Goal: Entertainment & Leisure: Consume media (video, audio)

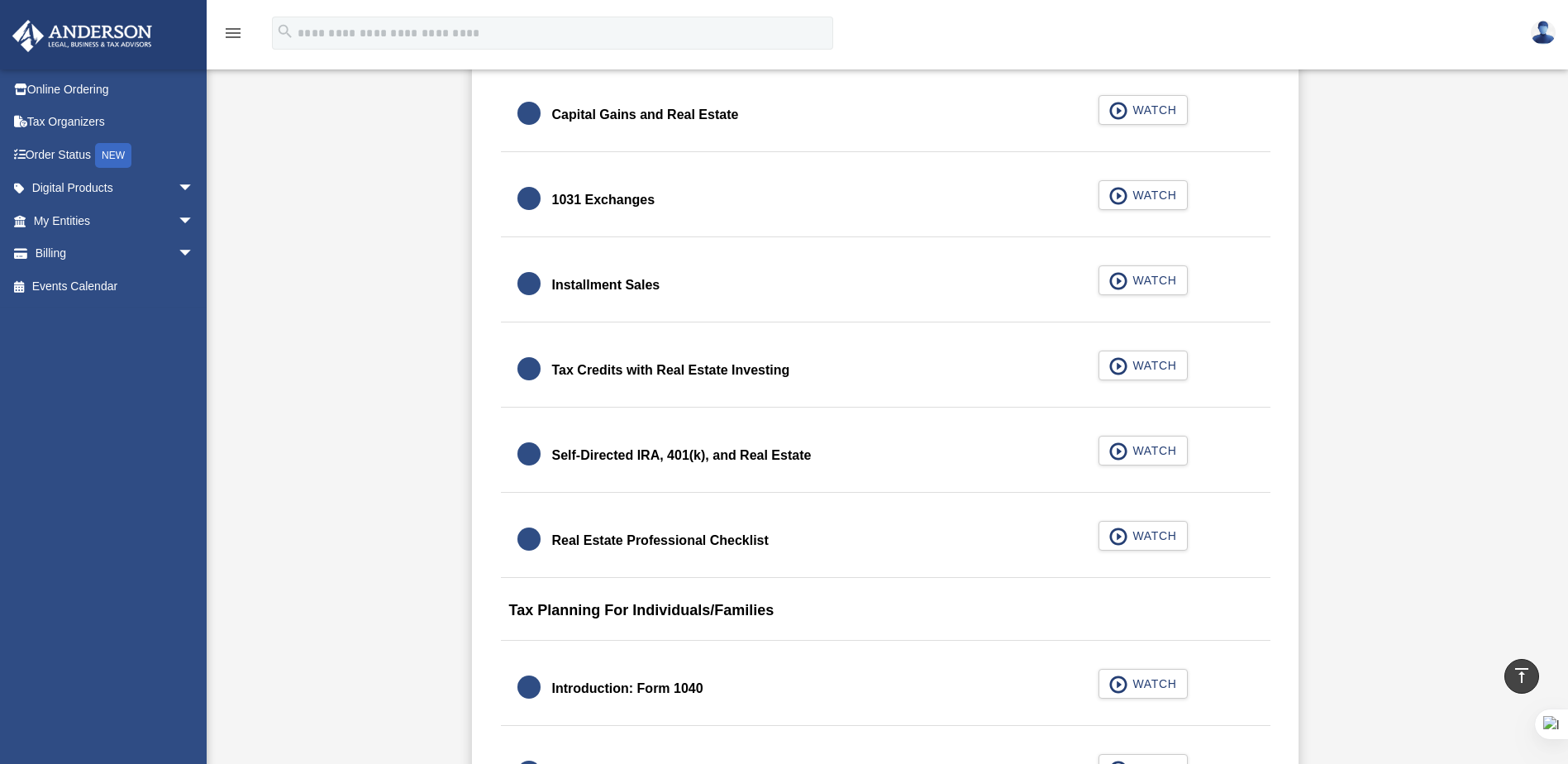
scroll to position [1902, 0]
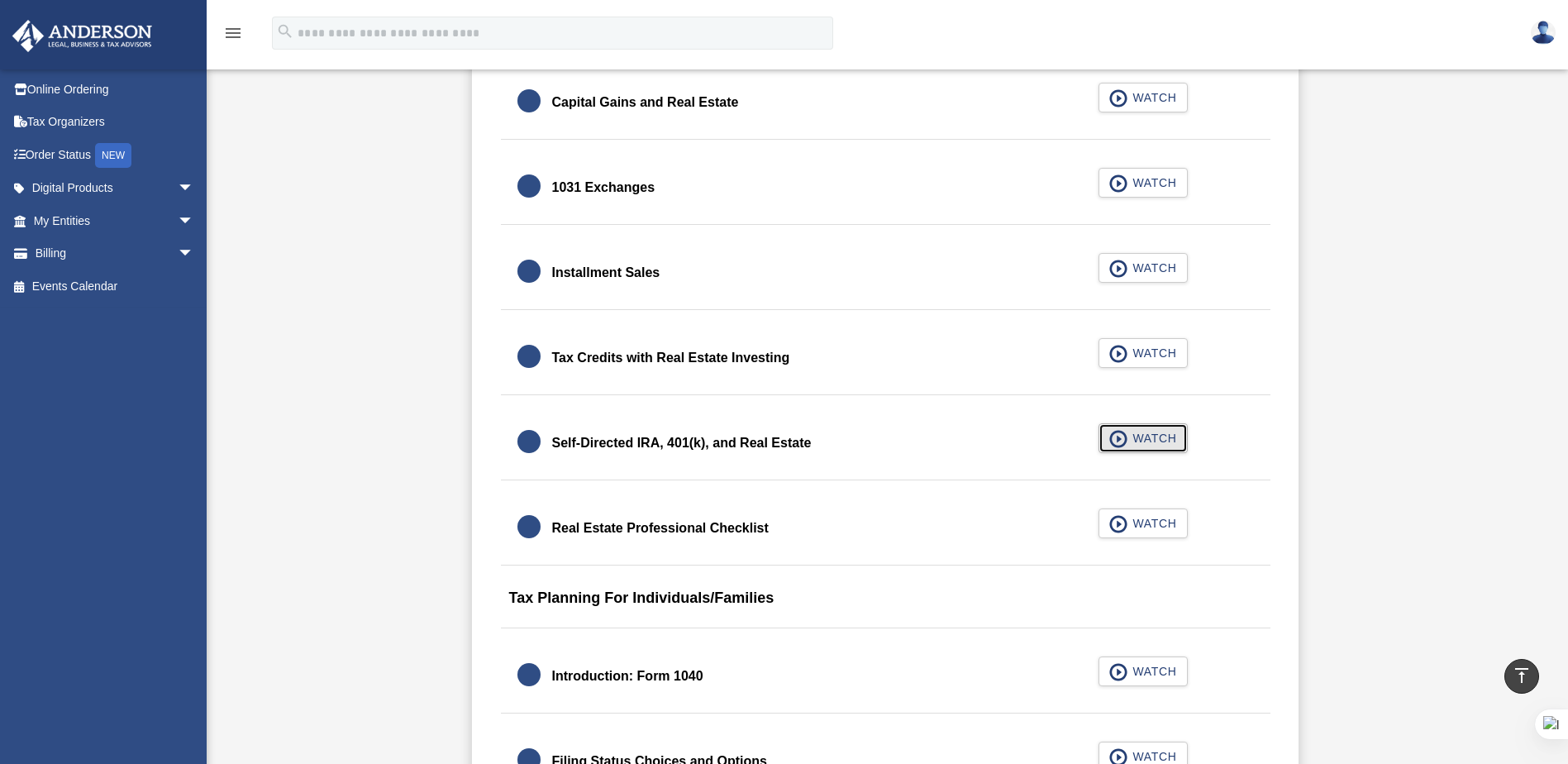
click at [1145, 436] on span "WATCH" at bounding box center [1151, 438] width 48 height 17
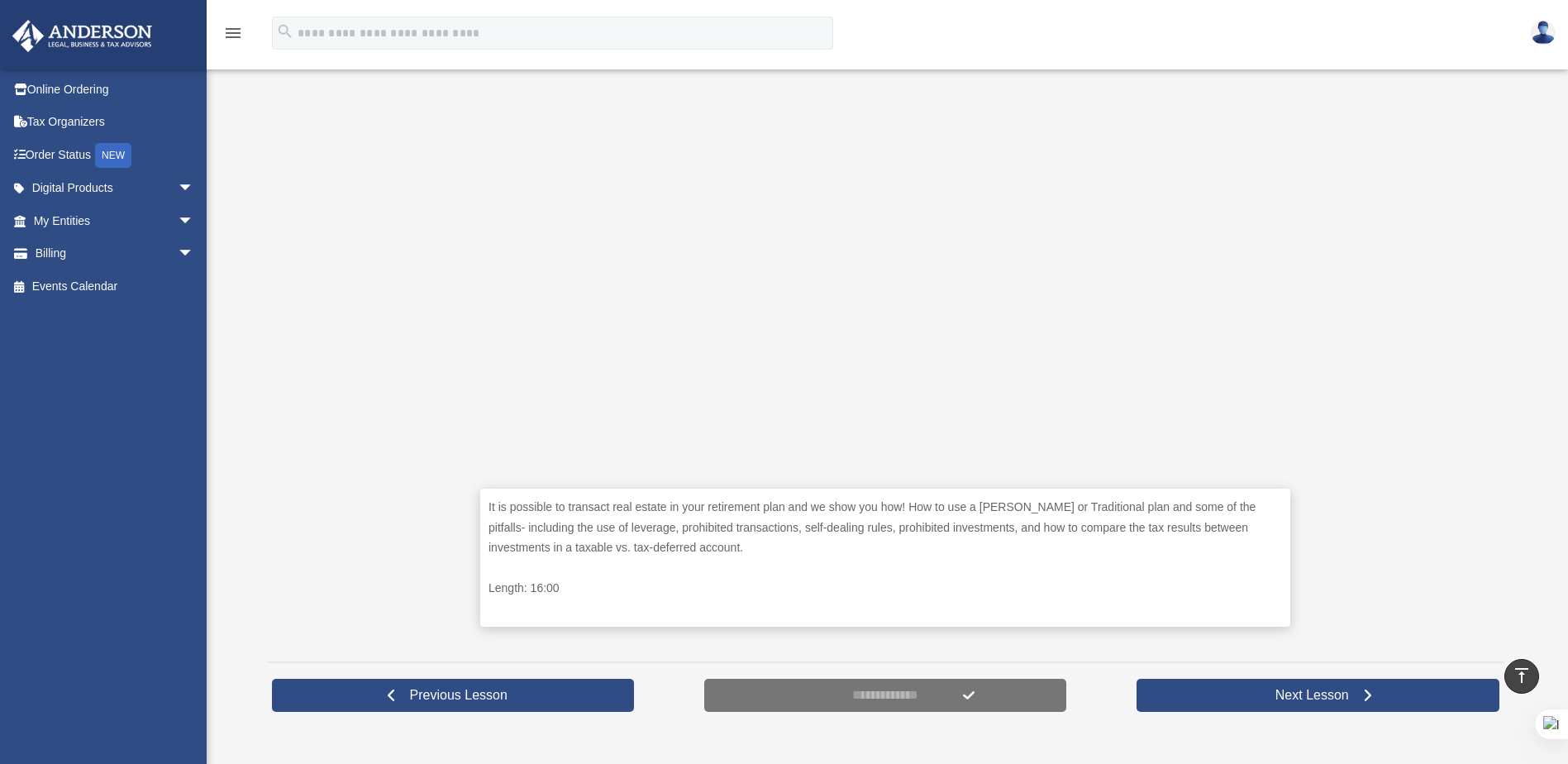
scroll to position [331, 0]
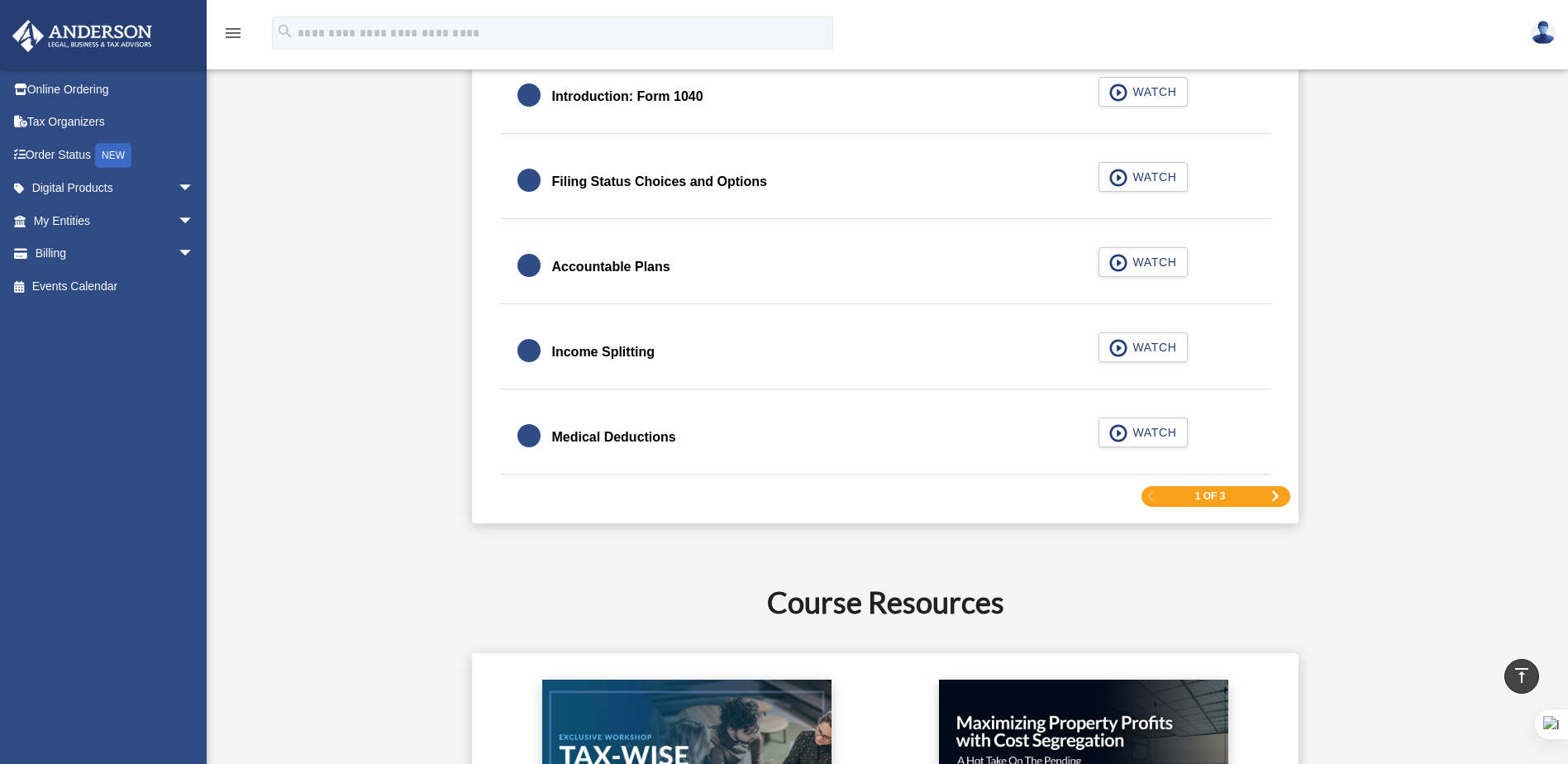
scroll to position [2398, 0]
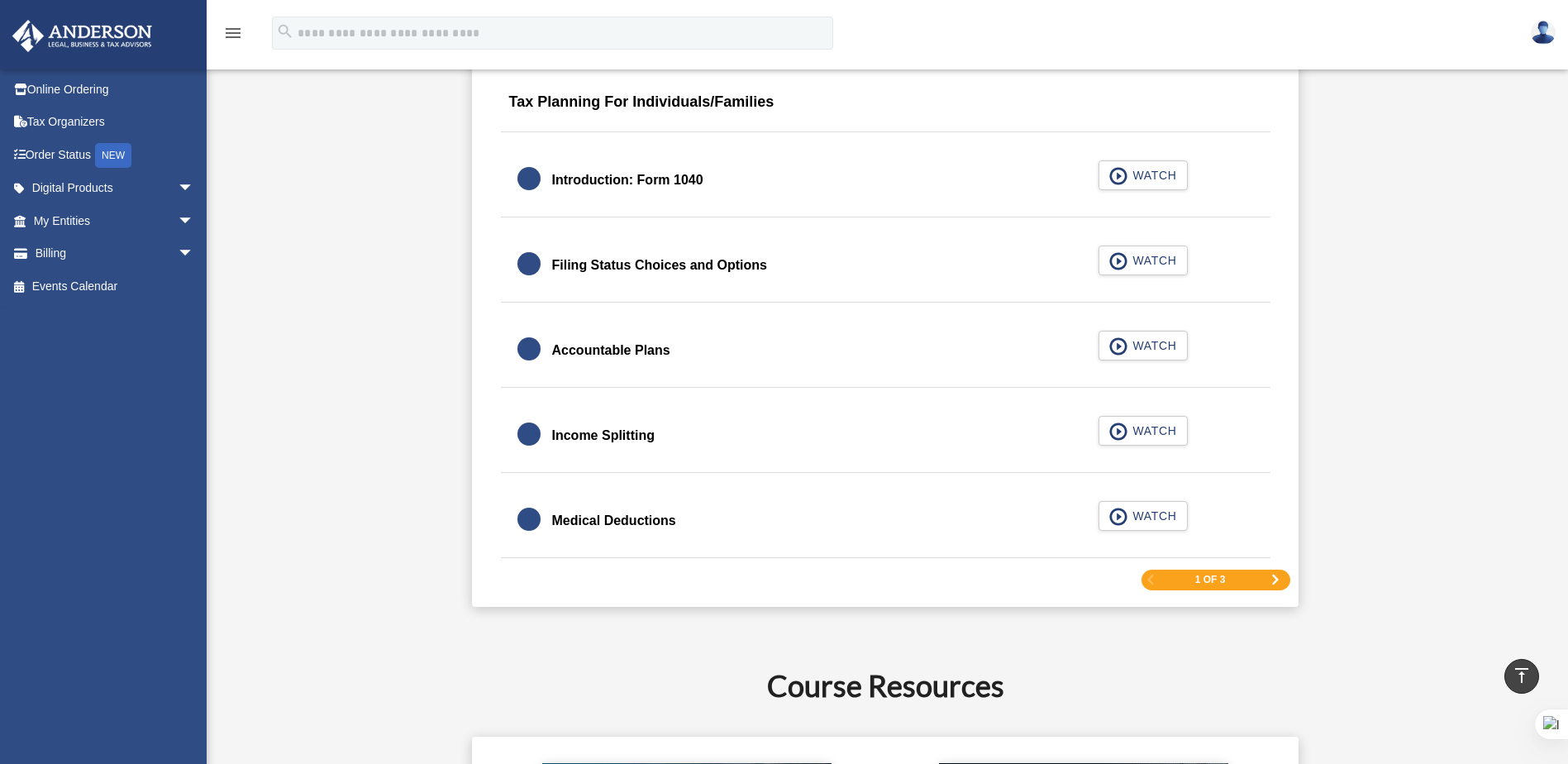
click at [1274, 578] on span "Next Page" at bounding box center [1274, 578] width 10 height 10
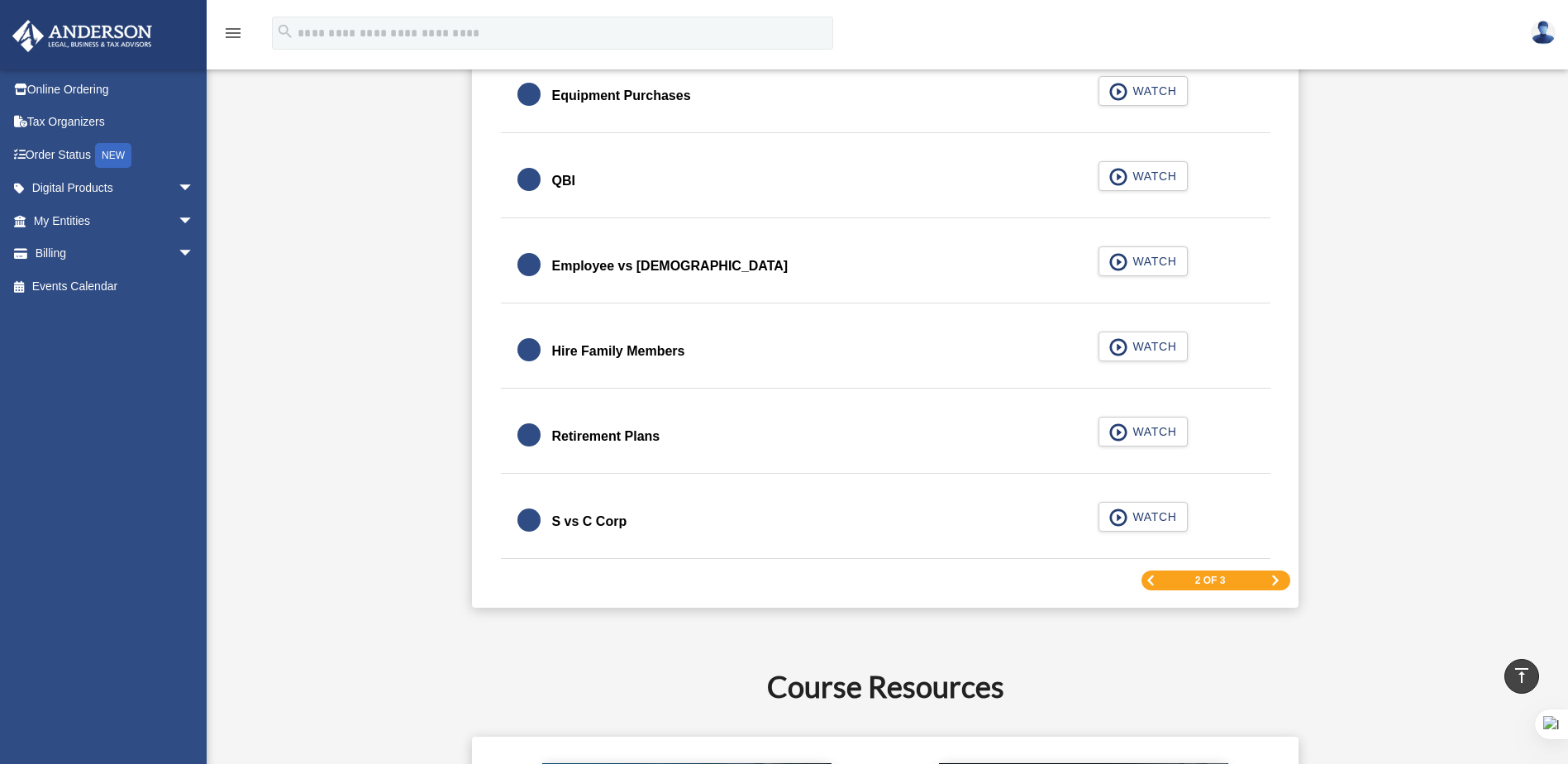
scroll to position [2363, 0]
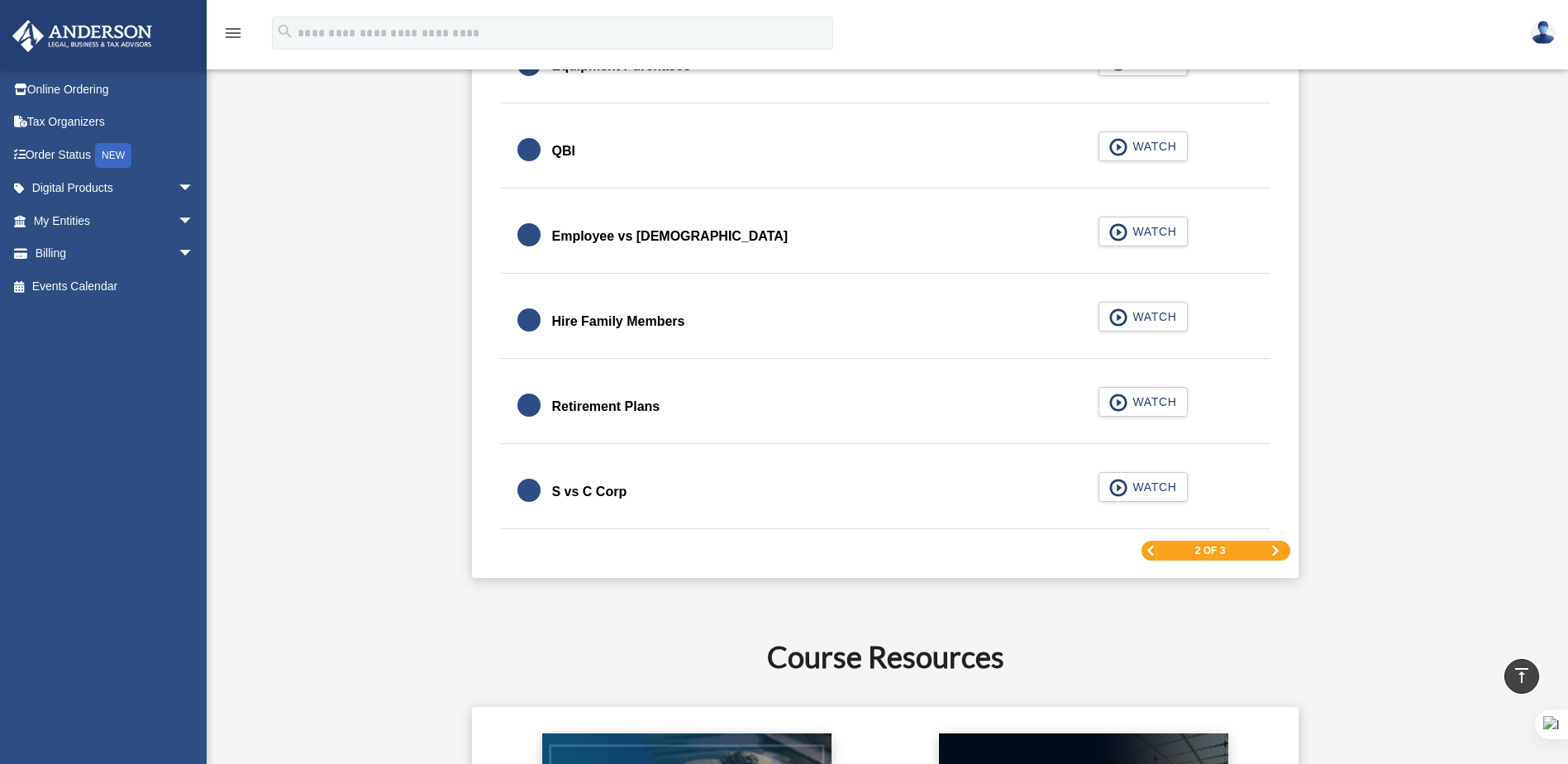
click at [1276, 550] on span "Next Page" at bounding box center [1274, 550] width 10 height 10
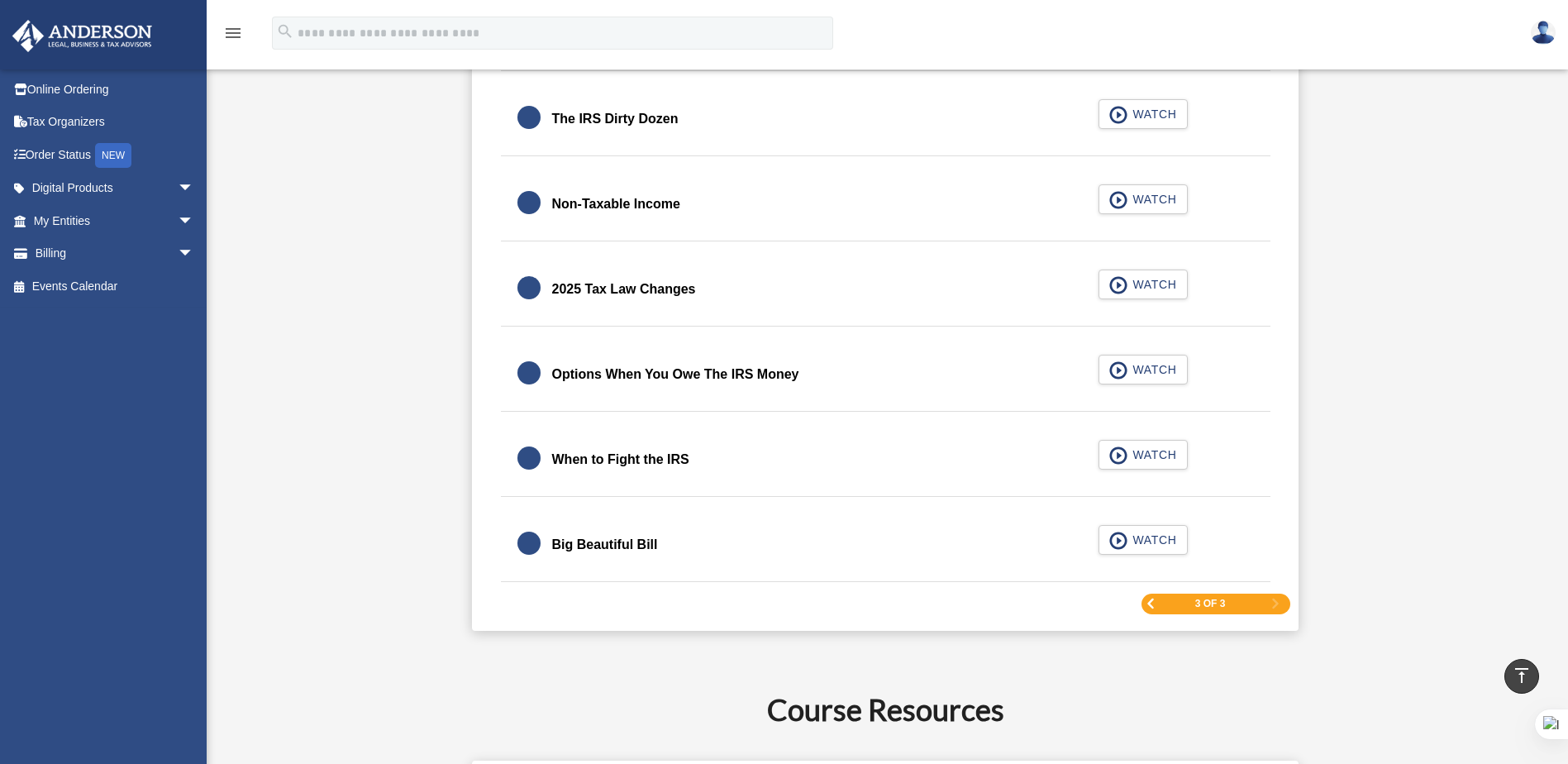
scroll to position [2198, 0]
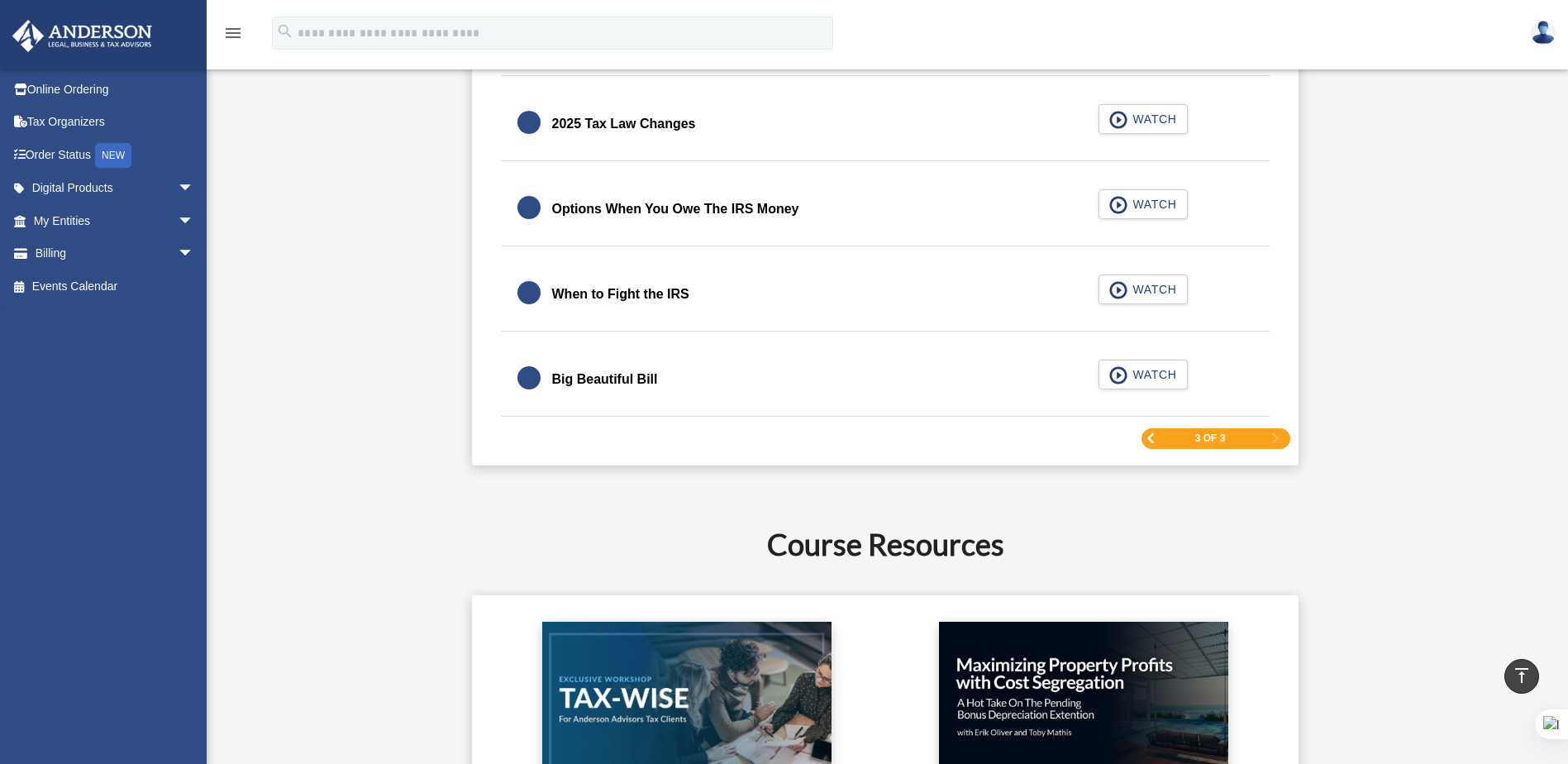
click at [1149, 438] on span "Previous Page" at bounding box center [1150, 438] width 10 height 10
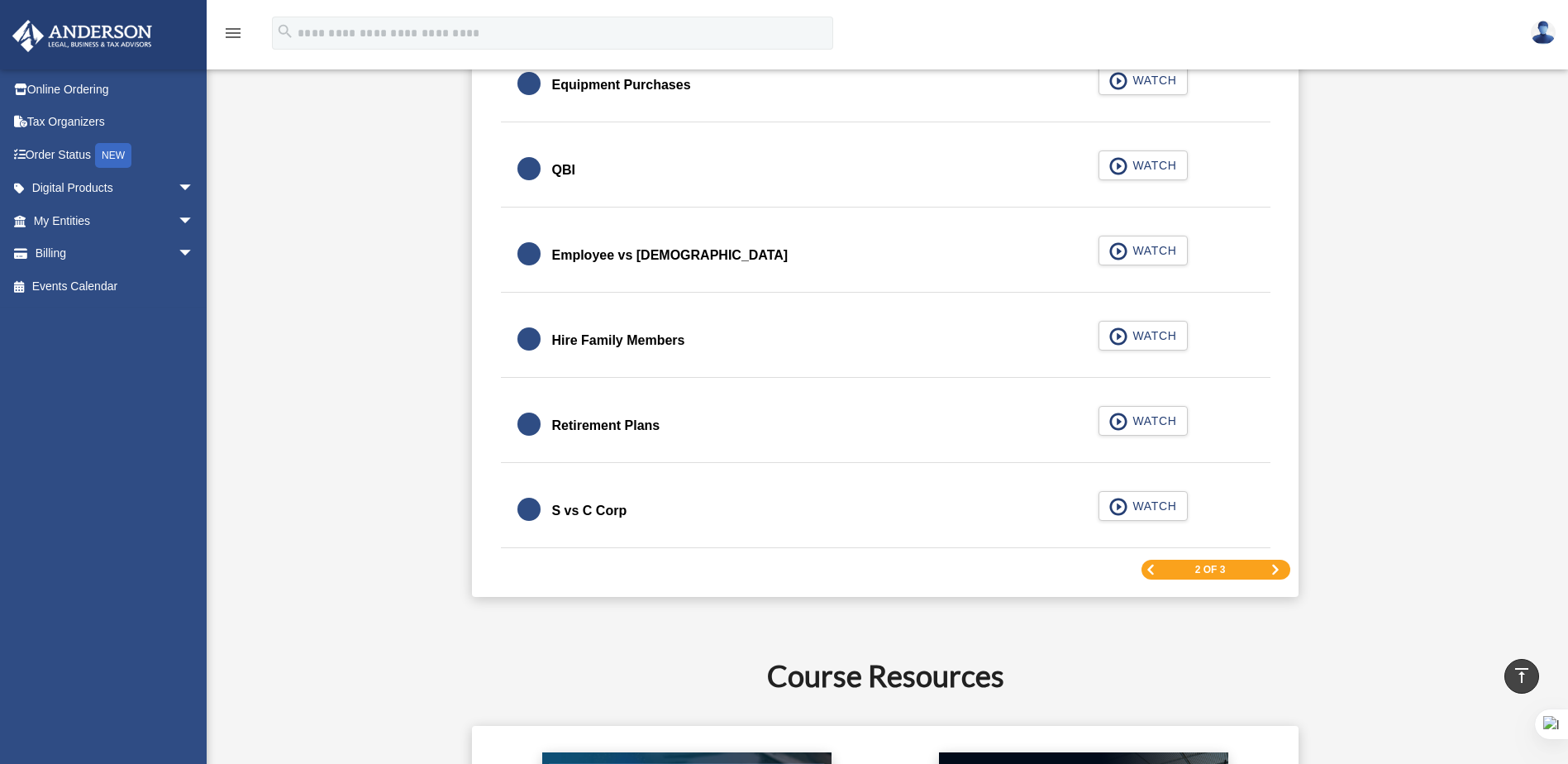
scroll to position [2363, 0]
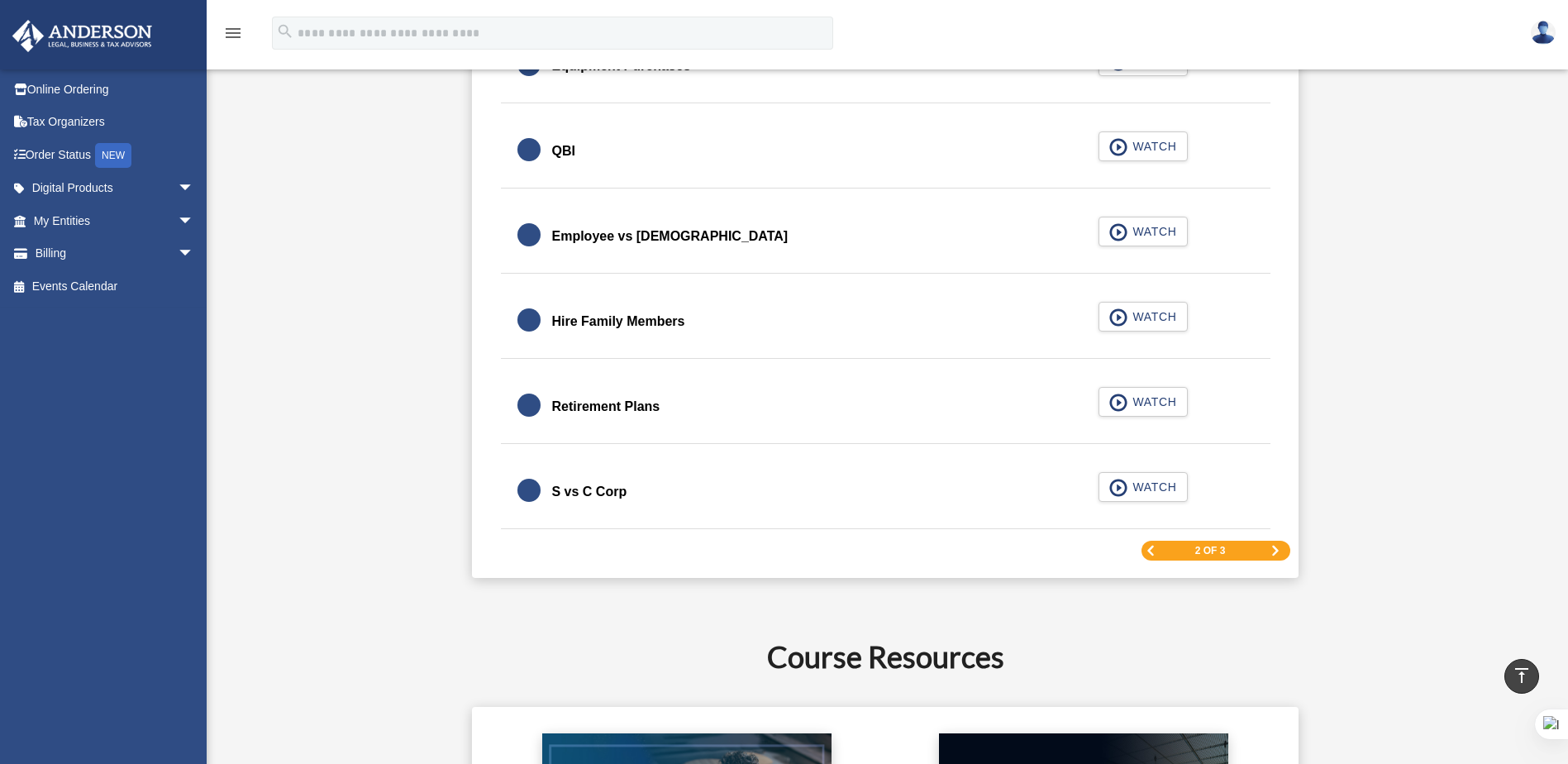
click at [1152, 549] on span "Previous Page" at bounding box center [1150, 550] width 10 height 10
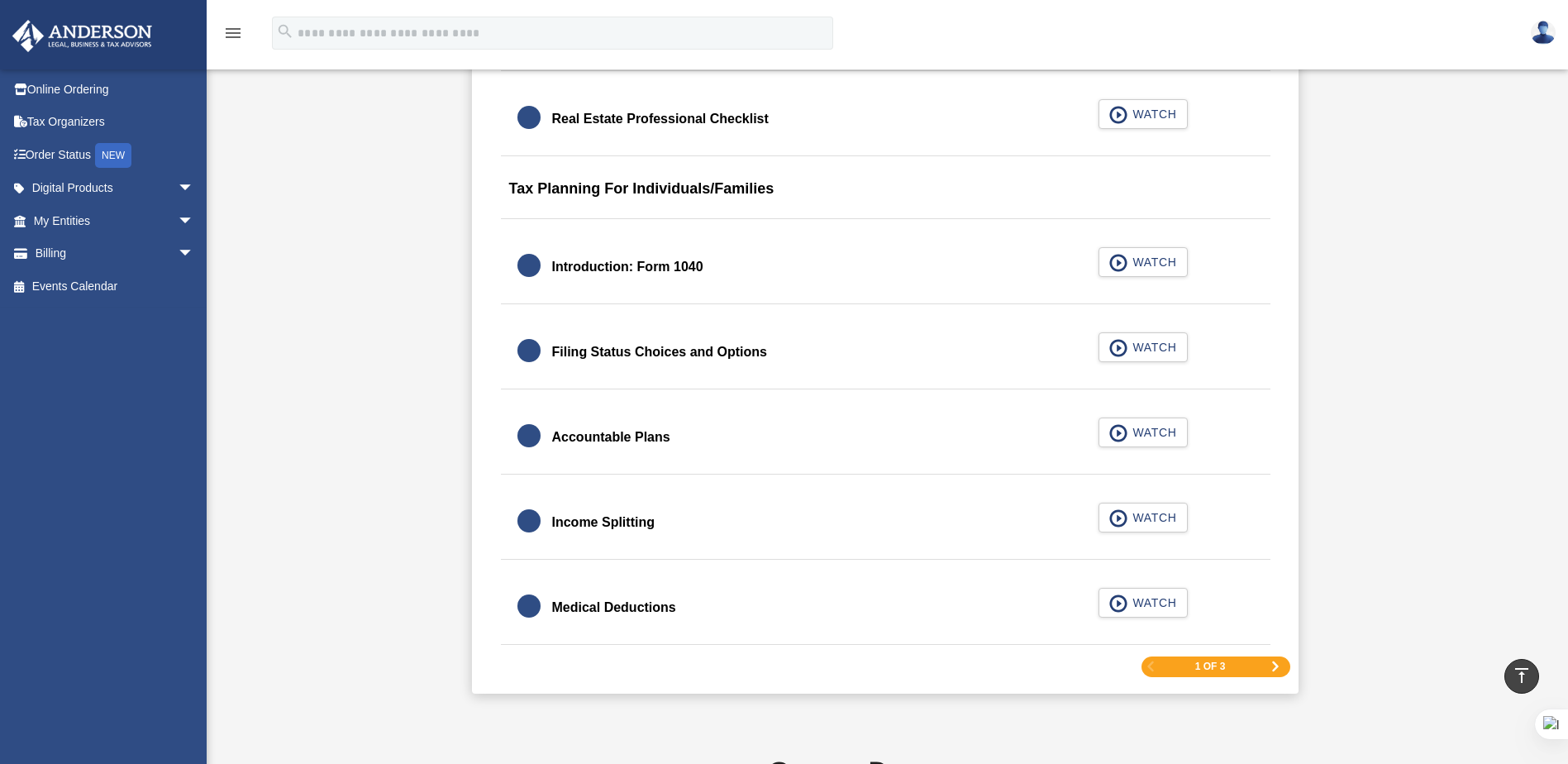
scroll to position [2446, 0]
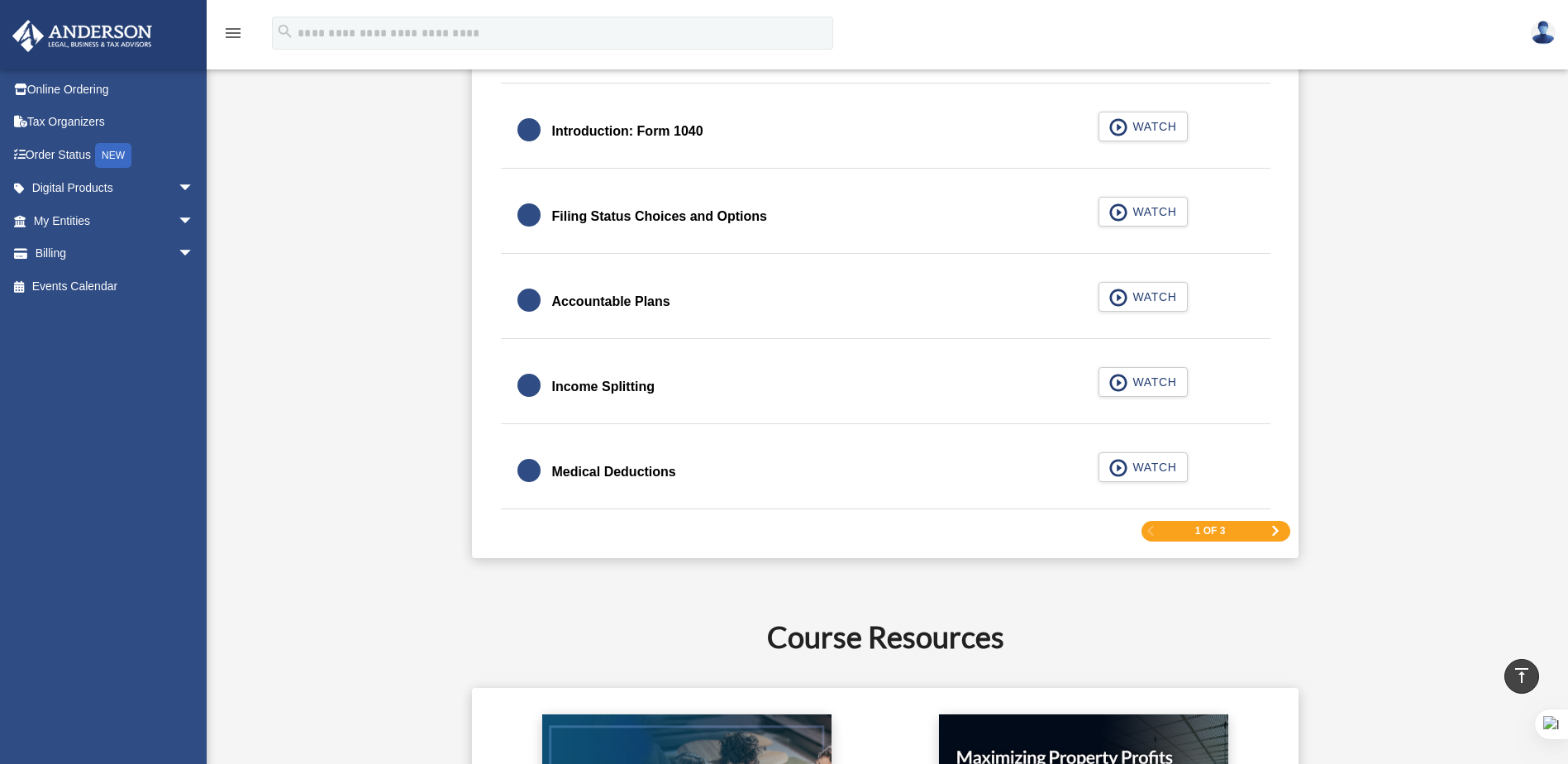
click at [1278, 529] on span "Next Page" at bounding box center [1274, 530] width 10 height 10
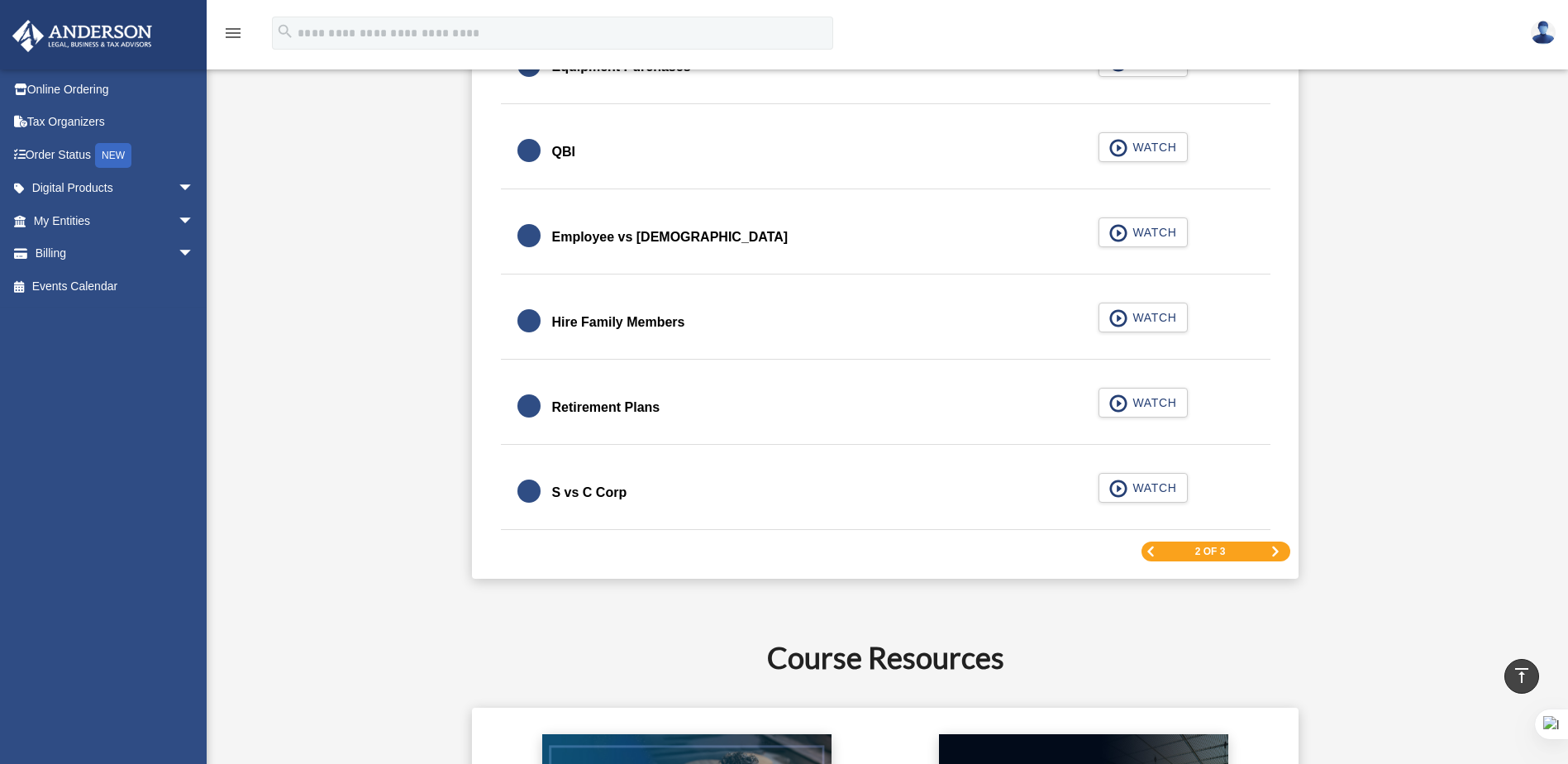
scroll to position [2363, 0]
click at [1275, 548] on span "Next Page" at bounding box center [1274, 550] width 10 height 10
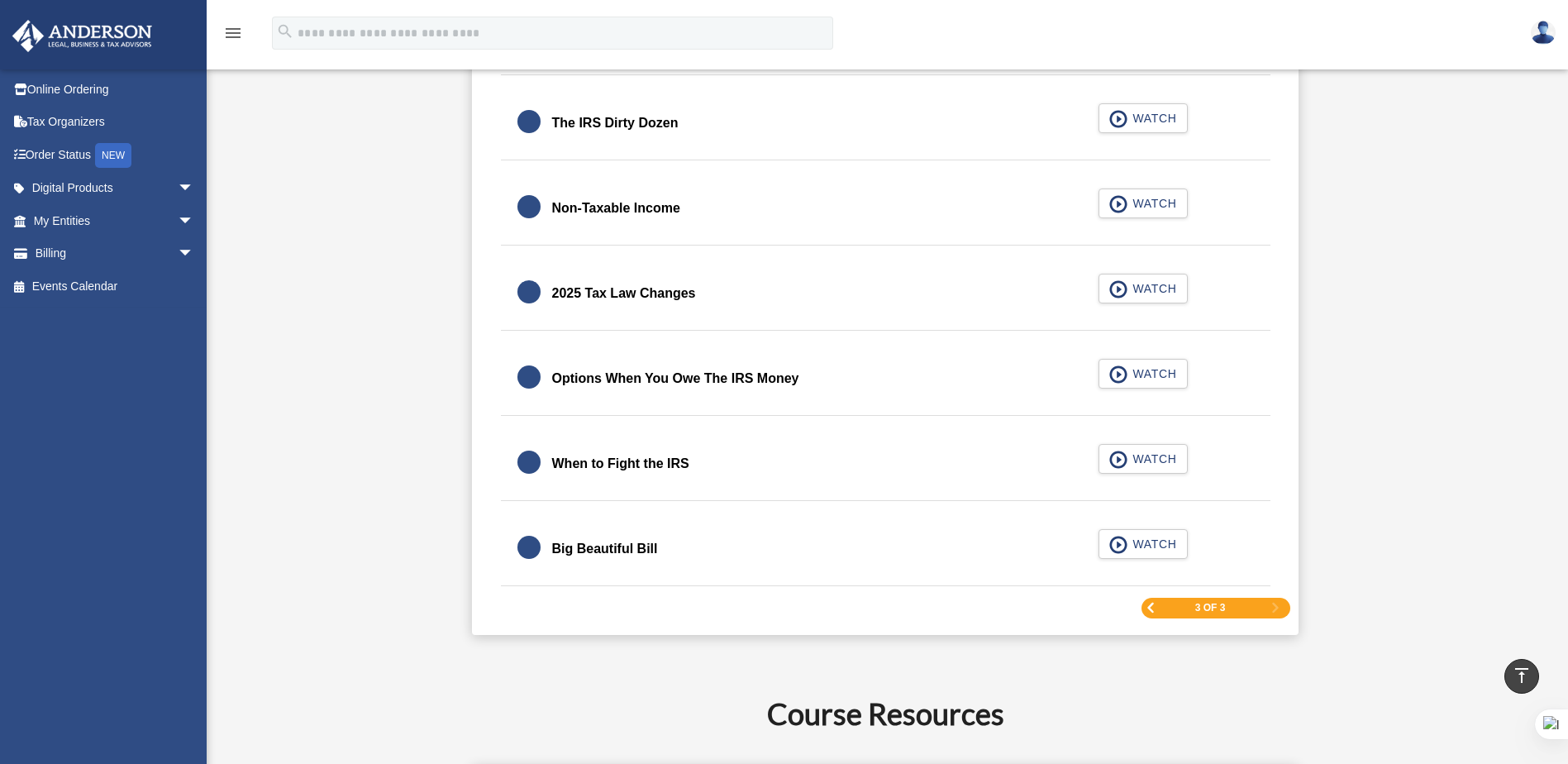
scroll to position [2033, 0]
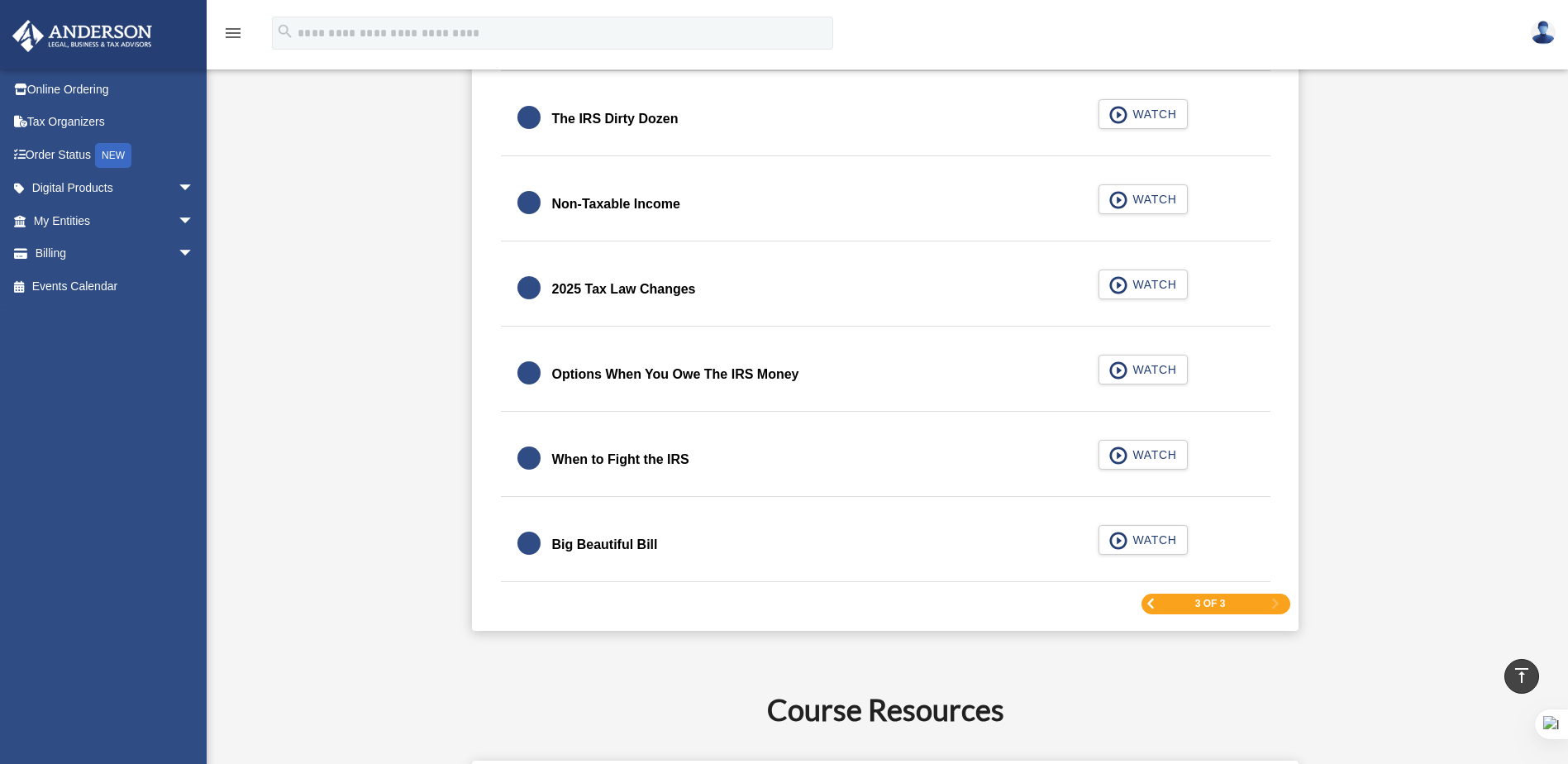
click at [1150, 603] on span "Previous Page" at bounding box center [1150, 603] width 10 height 10
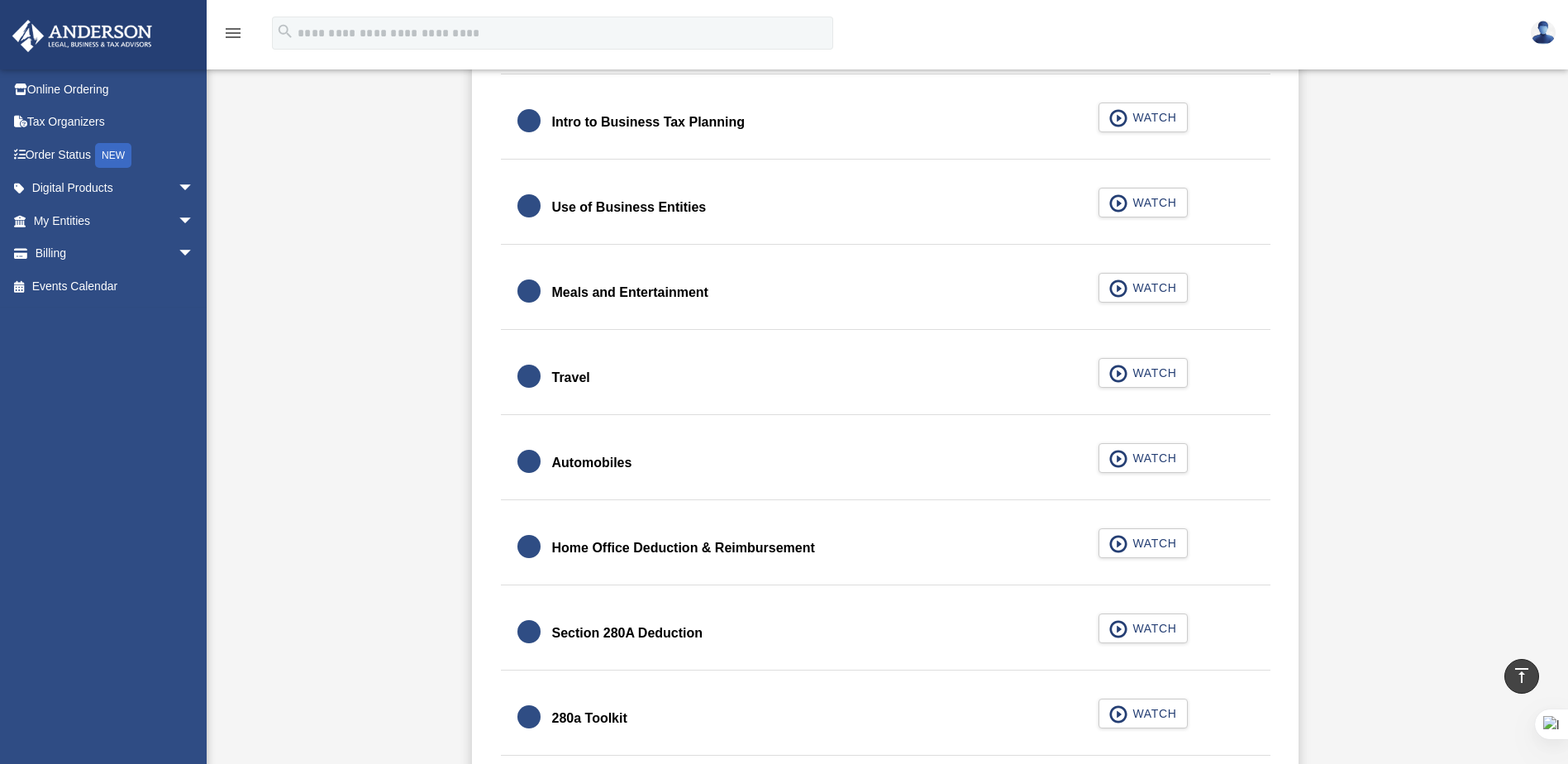
scroll to position [1537, 0]
